Goal: Information Seeking & Learning: Learn about a topic

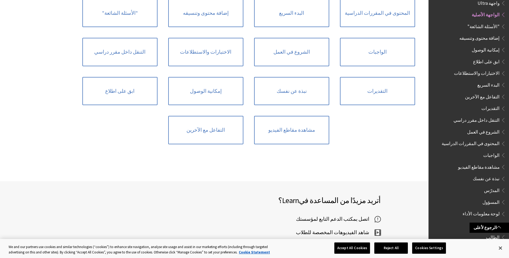
scroll to position [511, 0]
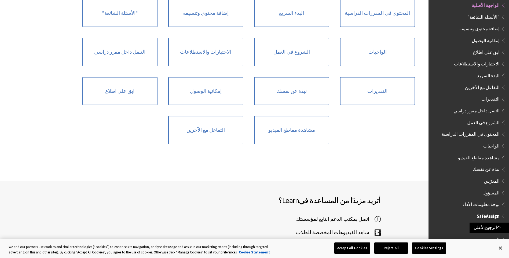
click at [496, 213] on span "SafeAssign" at bounding box center [487, 215] width 23 height 7
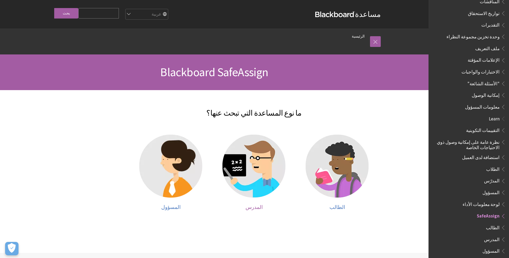
click at [274, 152] on img at bounding box center [253, 166] width 63 height 63
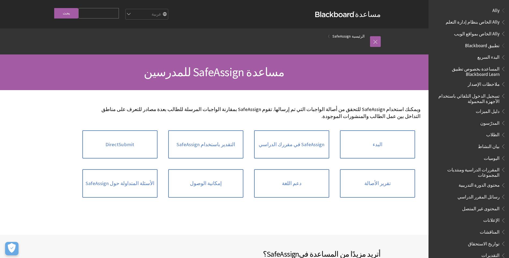
scroll to position [324, 0]
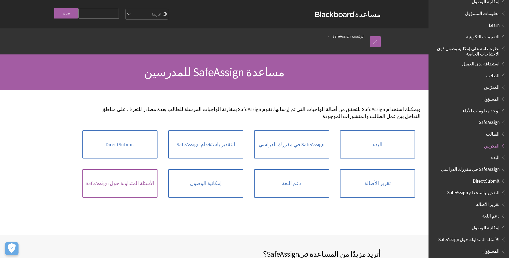
click at [149, 174] on link "الأسئلة المتداولة حول SafeAssign" at bounding box center [119, 183] width 75 height 28
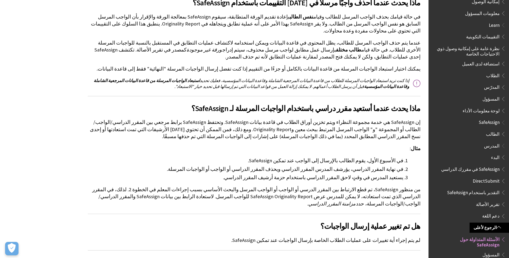
scroll to position [590, 0]
